Goal: Information Seeking & Learning: Learn about a topic

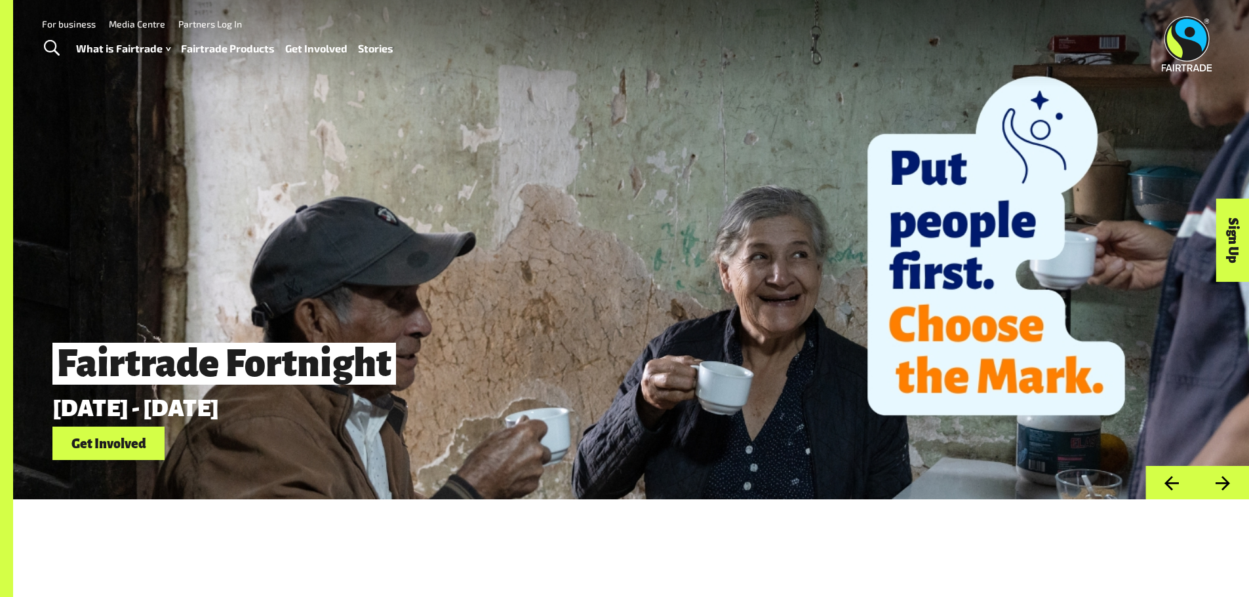
click at [380, 47] on link "Stories" at bounding box center [375, 48] width 35 height 19
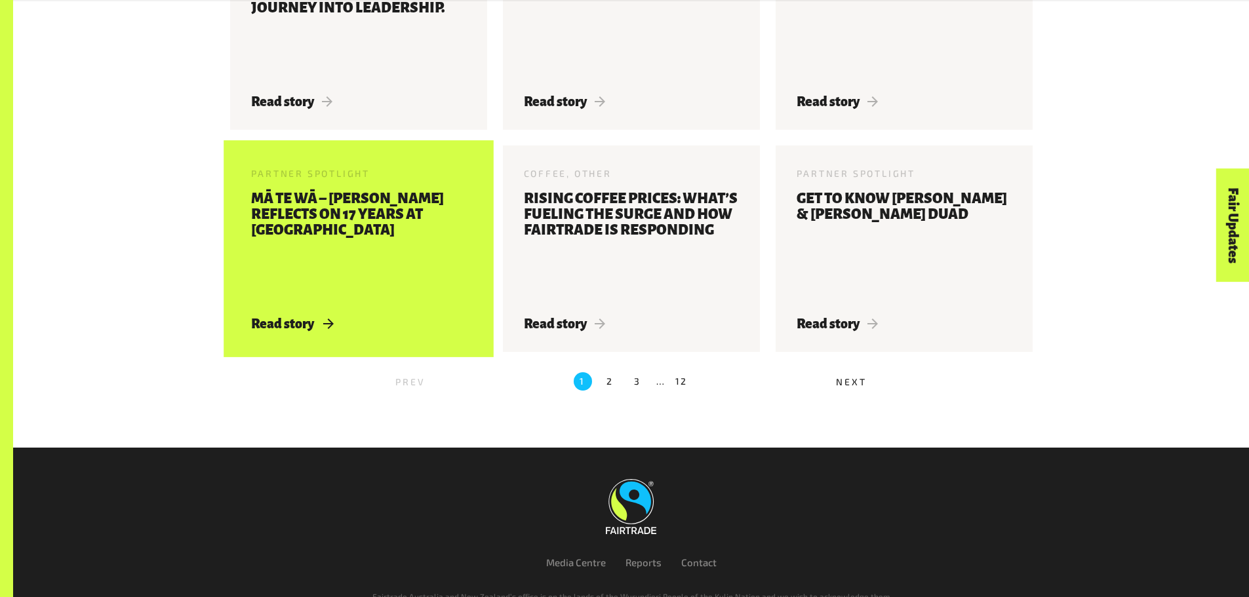
scroll to position [1516, 0]
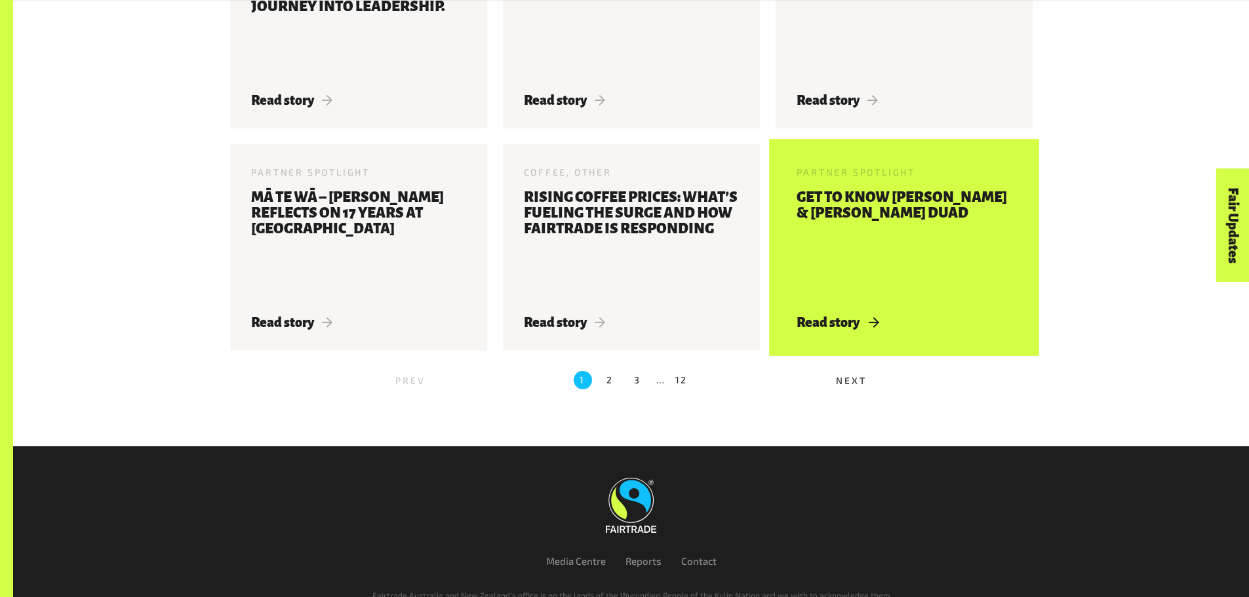
click at [899, 239] on h3 "Get to know Kate Fowler & Rukaiya Duad" at bounding box center [903, 244] width 215 height 110
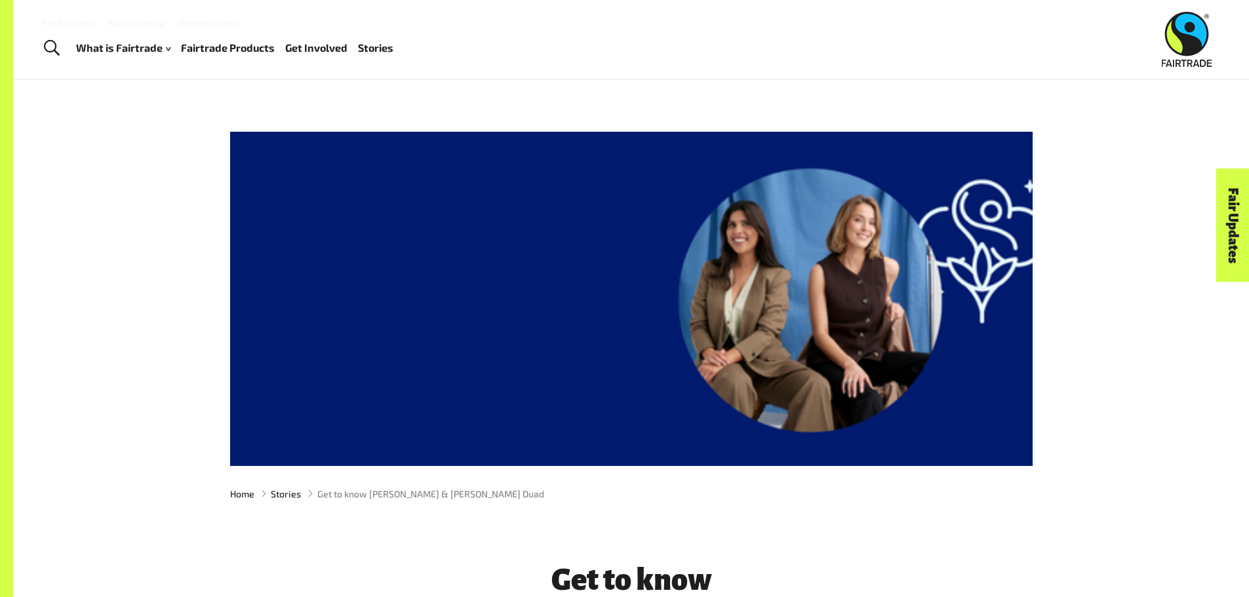
click at [223, 47] on link "Fairtrade Products" at bounding box center [228, 48] width 94 height 19
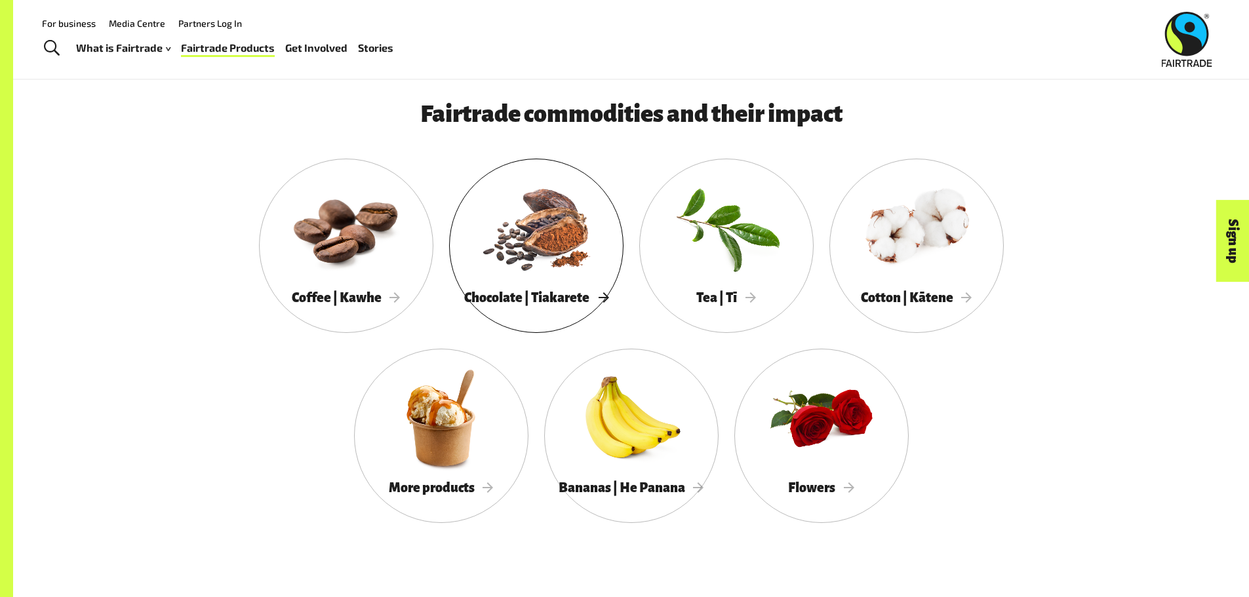
scroll to position [1228, 0]
click at [332, 247] on div at bounding box center [346, 228] width 174 height 113
